Goal: Task Accomplishment & Management: Use online tool/utility

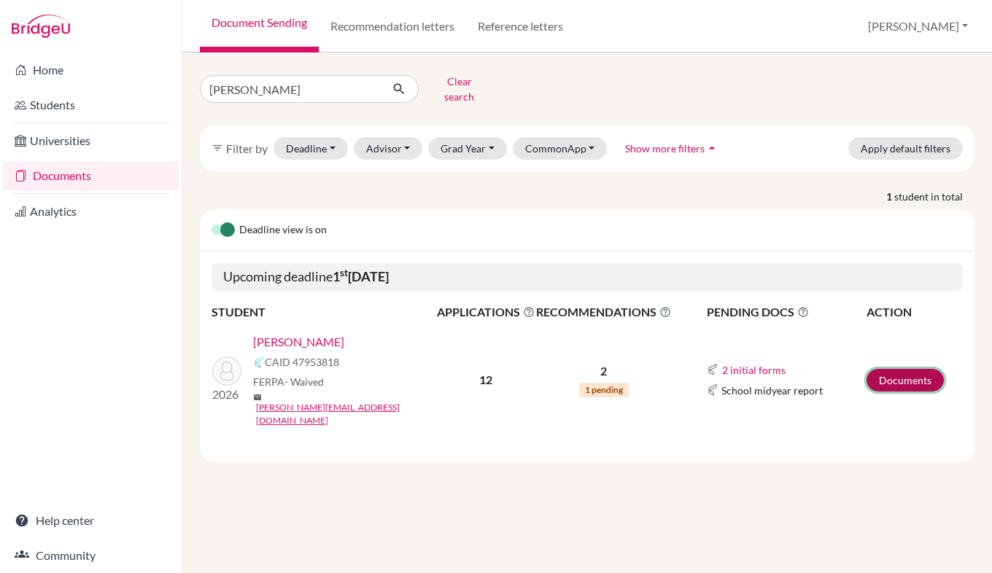
click at [894, 369] on link "Documents" at bounding box center [904, 380] width 77 height 23
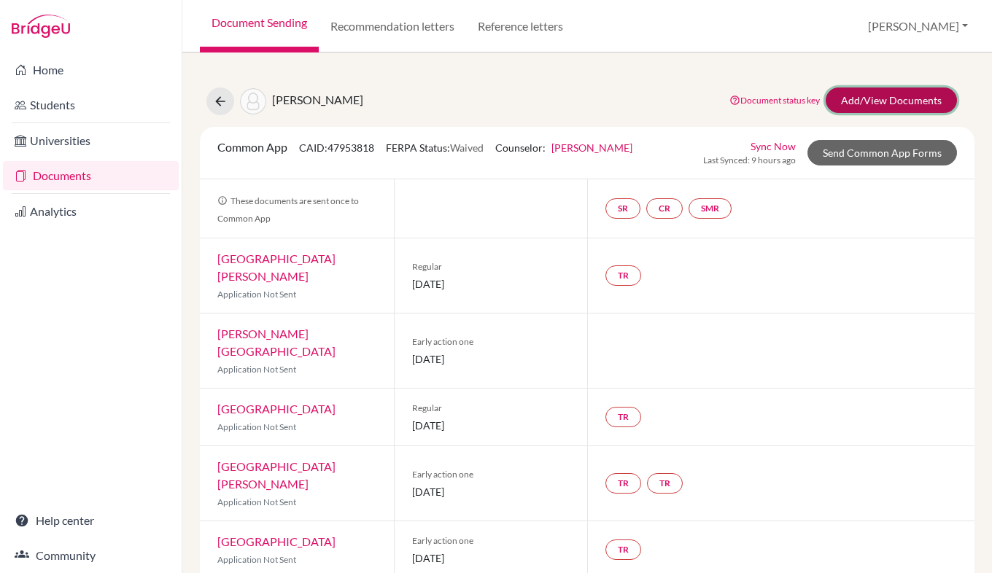
click at [862, 101] on link "Add/View Documents" at bounding box center [891, 101] width 131 height 26
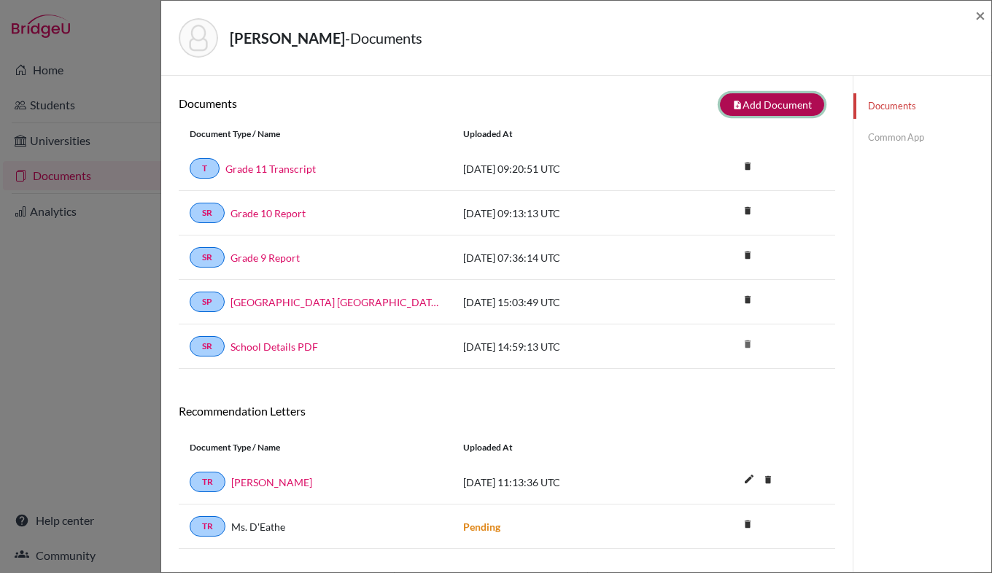
click at [764, 105] on button "note_add Add Document" at bounding box center [772, 104] width 104 height 23
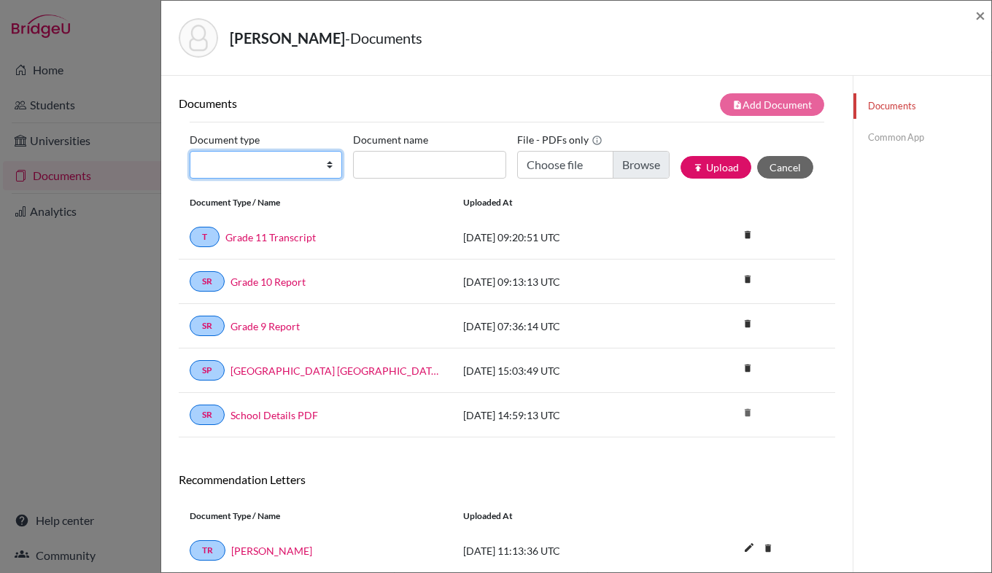
click at [241, 164] on select "Change explanation for Common App reports Counselor recommendation Internationa…" at bounding box center [266, 165] width 152 height 28
select select "44"
click at [190, 151] on select "Change explanation for Common App reports Counselor recommendation Internationa…" at bounding box center [266, 165] width 152 height 28
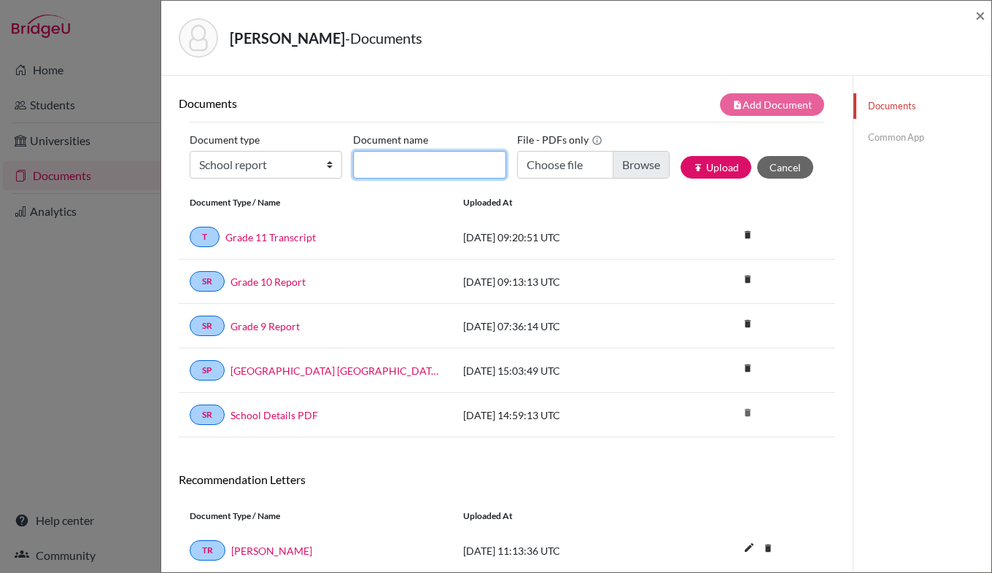
click at [378, 167] on input "Document name" at bounding box center [429, 165] width 152 height 28
type input "Grade 10 First Semester report"
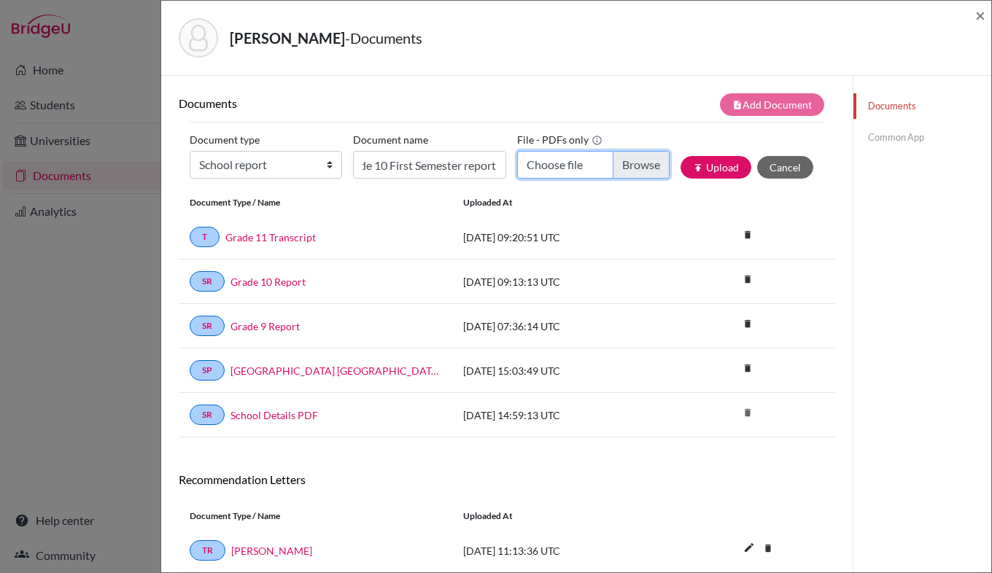
scroll to position [0, 0]
click at [621, 168] on input "Choose file" at bounding box center [593, 165] width 152 height 28
type input "C:\fakepath\ReportCard_SEM1 - Grade 10 Semester 1 [PERSON_NAME].pdf"
click at [721, 171] on button "publish Upload" at bounding box center [715, 167] width 71 height 23
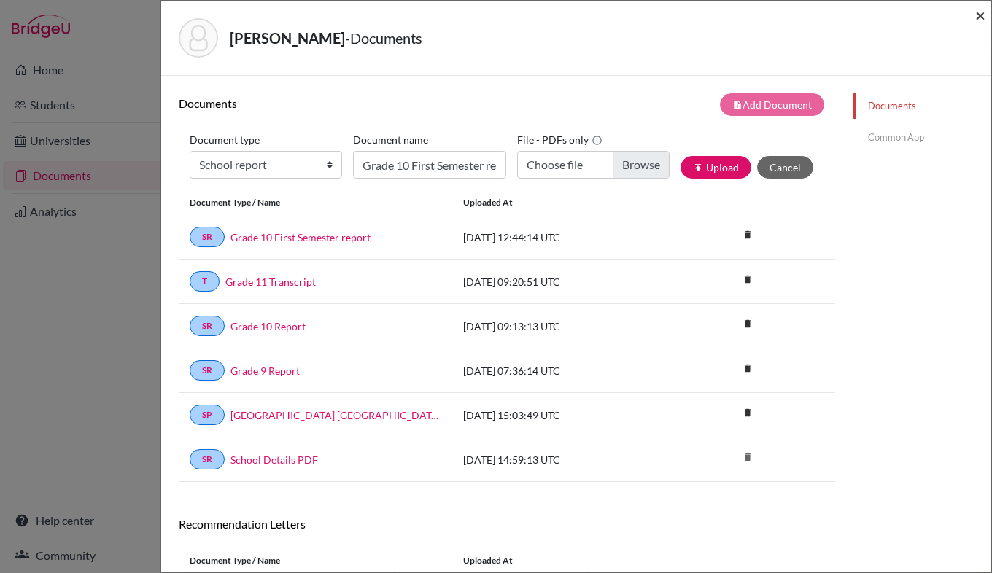
click at [982, 19] on span "×" at bounding box center [980, 14] width 10 height 21
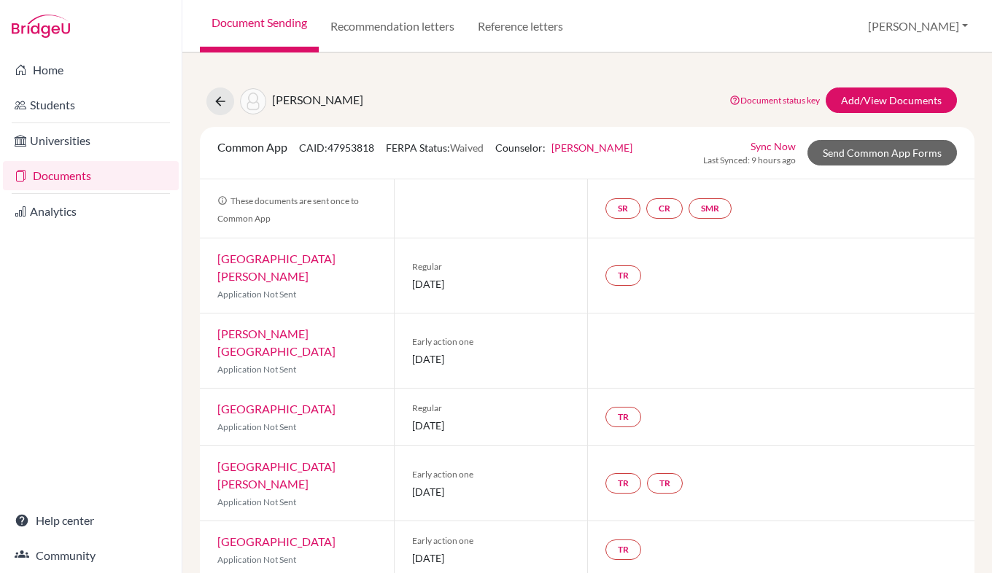
click at [303, 262] on link "[GEOGRAPHIC_DATA][PERSON_NAME]" at bounding box center [276, 267] width 118 height 31
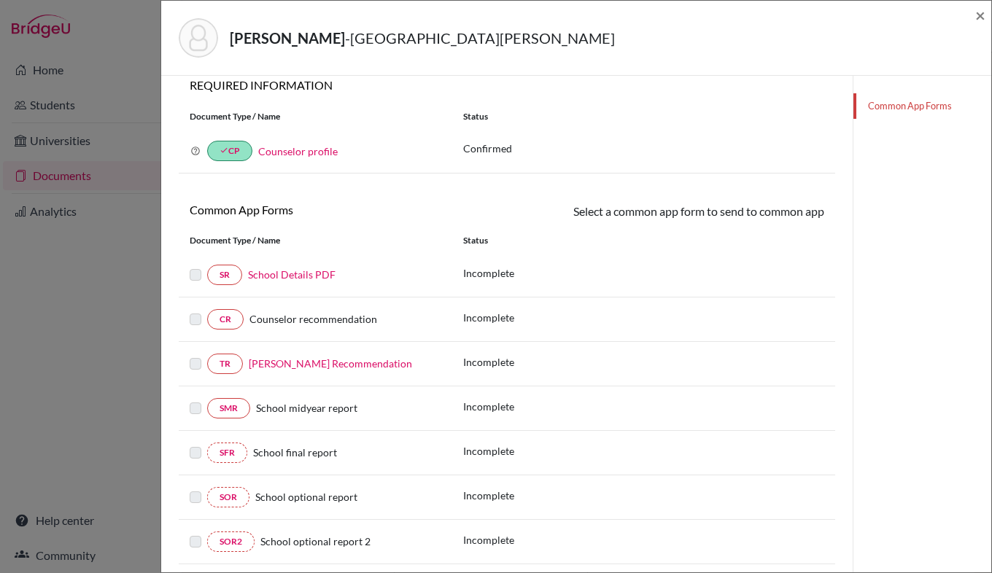
scroll to position [140, 0]
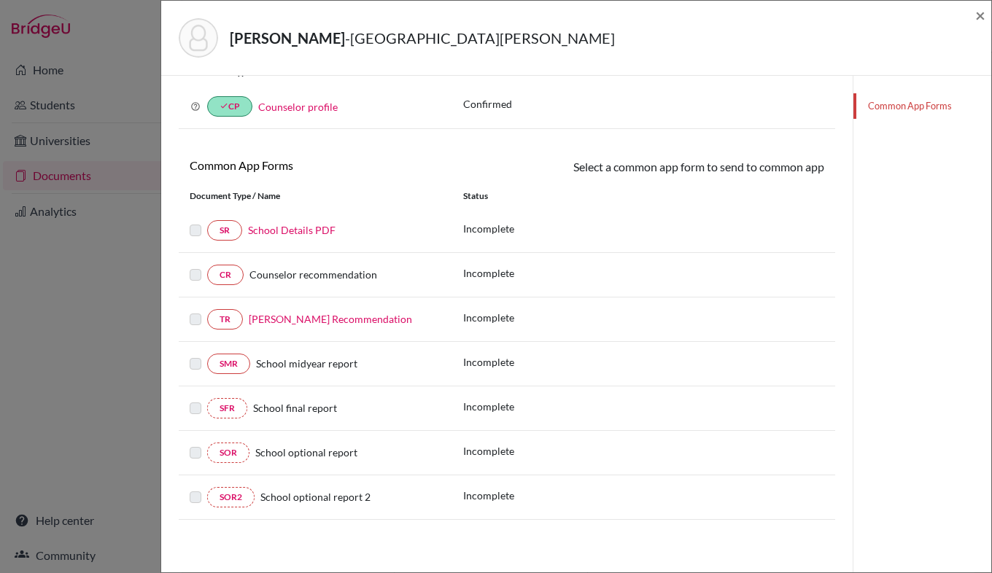
click at [96, 42] on div "[PERSON_NAME] & [PERSON_NAME] College × Teacher Recommendations 1 Required 1 Op…" at bounding box center [496, 286] width 992 height 573
click at [982, 16] on span "×" at bounding box center [980, 14] width 10 height 21
